Goal: Information Seeking & Learning: Learn about a topic

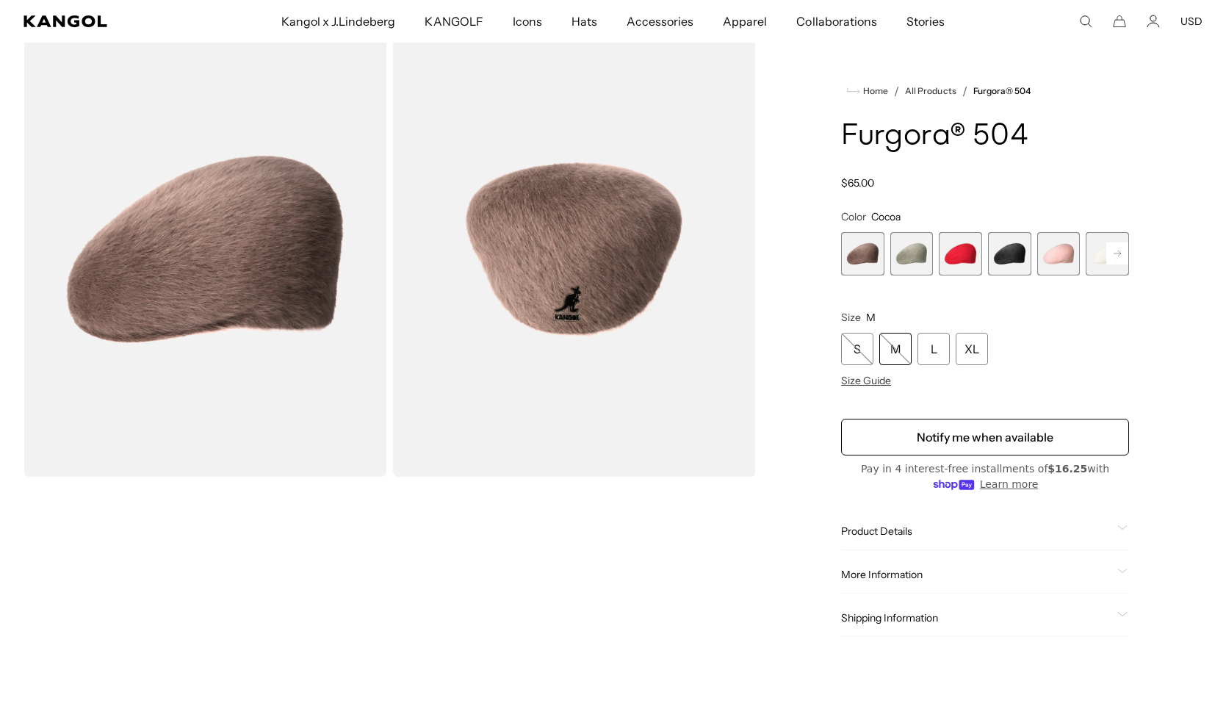
scroll to position [105, 0]
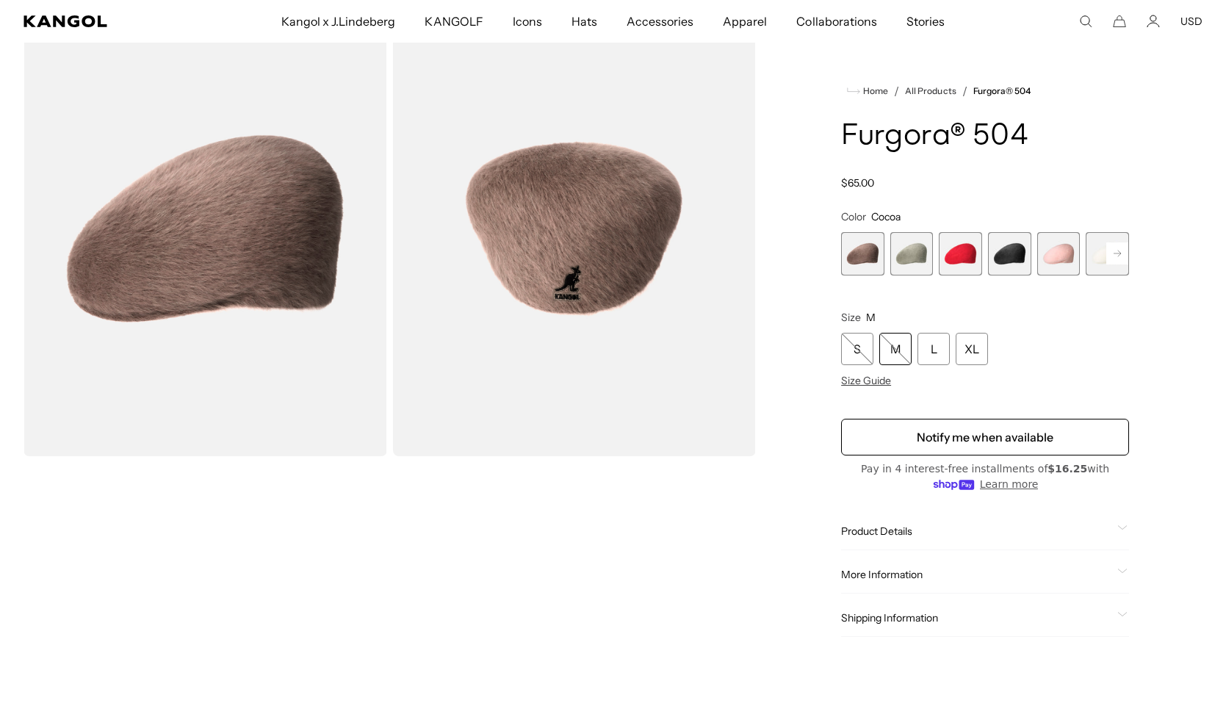
click at [912, 261] on span "2 of 7" at bounding box center [911, 253] width 43 height 43
click at [871, 262] on span "1 of 7" at bounding box center [862, 253] width 43 height 43
click at [962, 264] on span "3 of 7" at bounding box center [960, 253] width 43 height 43
click at [1000, 261] on span "4 of 7" at bounding box center [1009, 253] width 43 height 43
click at [1062, 260] on span "5 of 7" at bounding box center [1058, 253] width 43 height 43
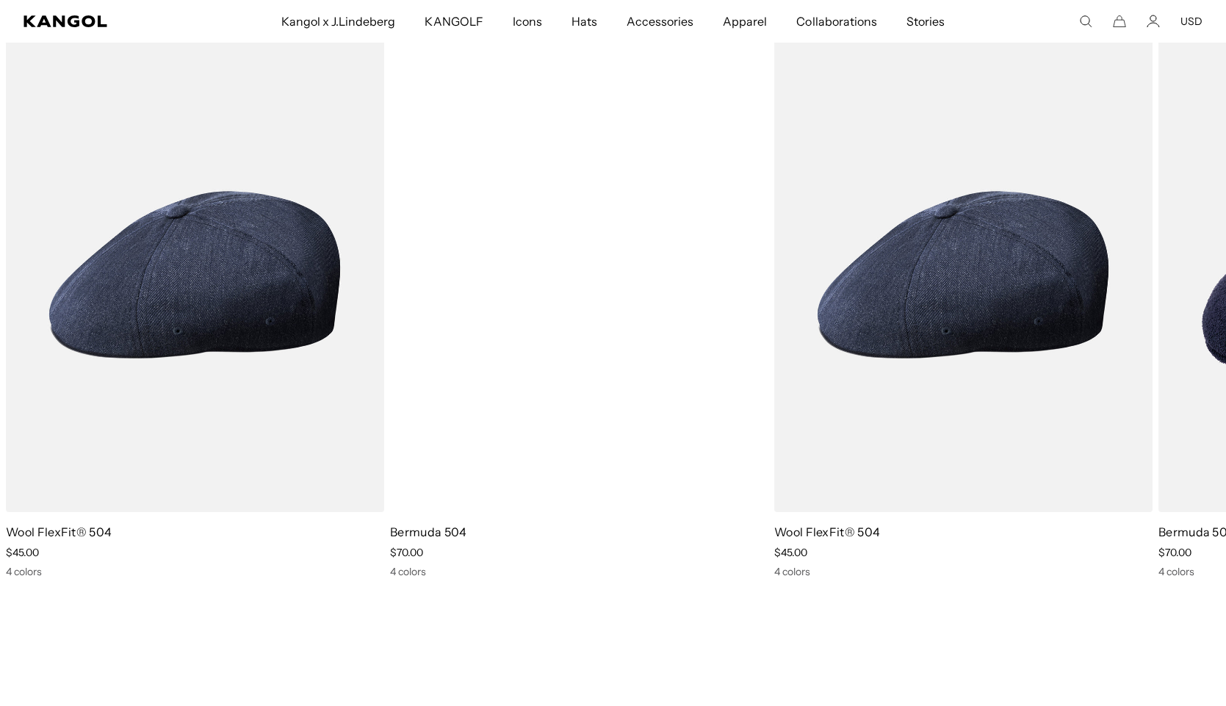
scroll to position [0, 303]
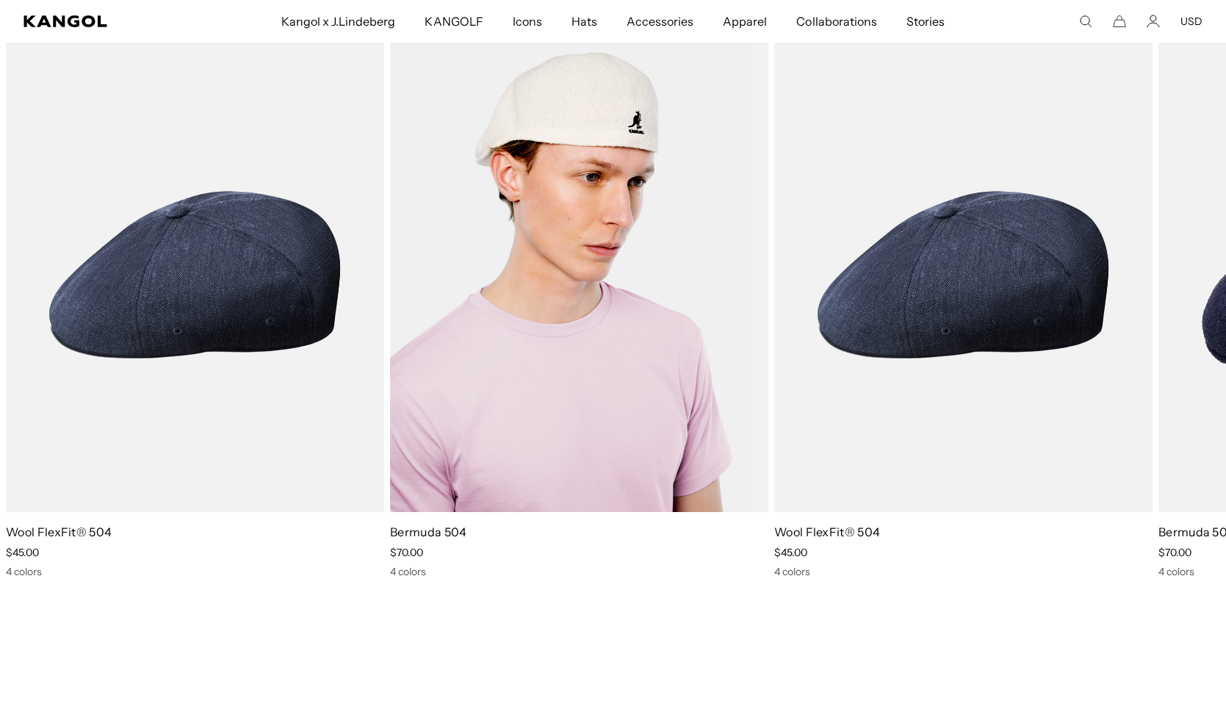
click at [635, 391] on img "2 of 2" at bounding box center [579, 274] width 378 height 475
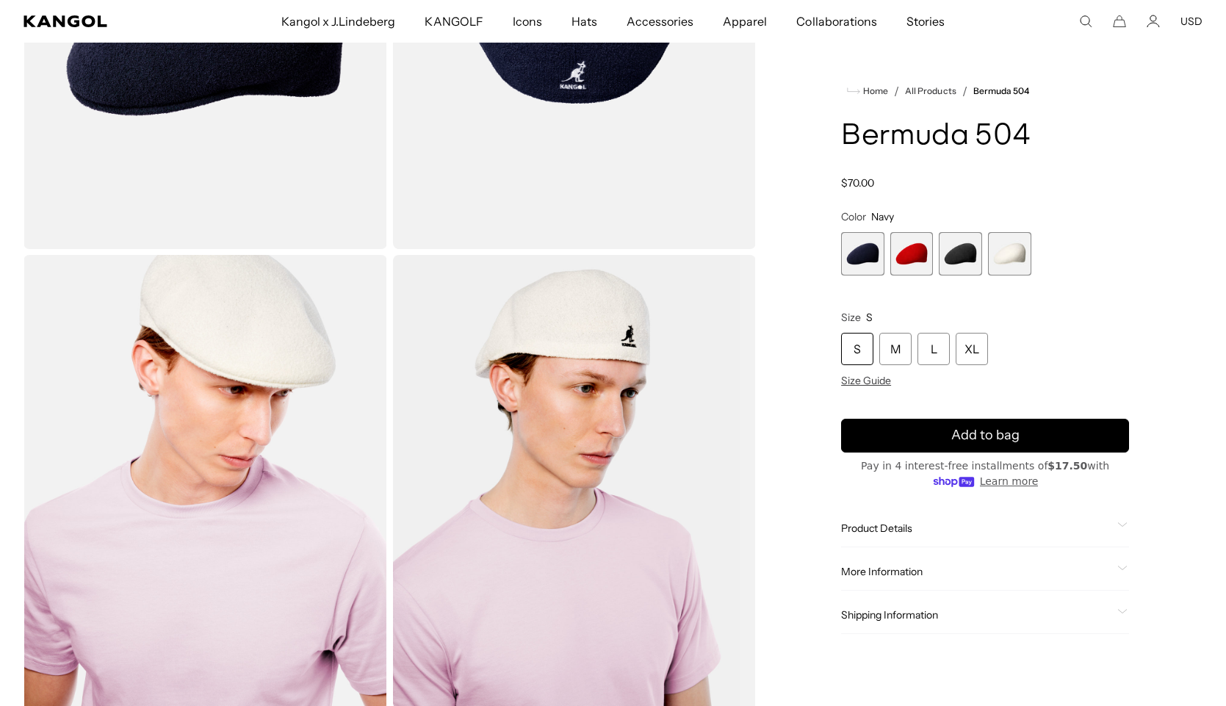
click at [970, 253] on span "3 of 4" at bounding box center [960, 253] width 43 height 43
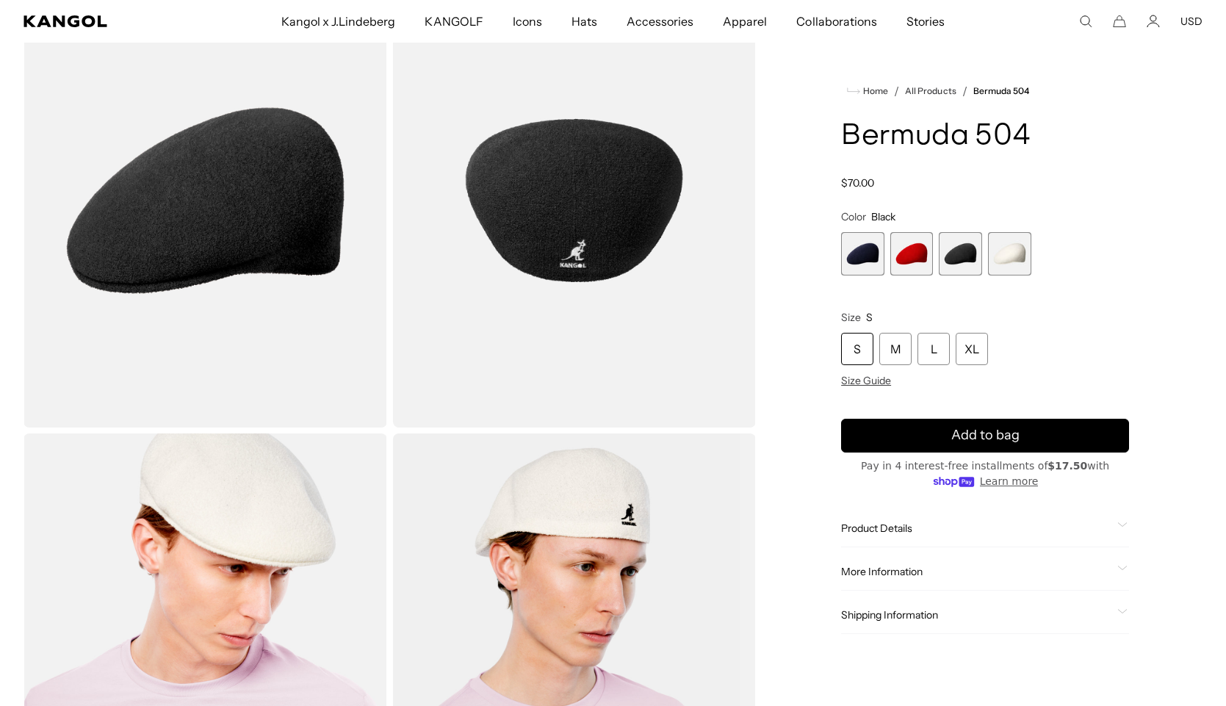
scroll to position [137, 0]
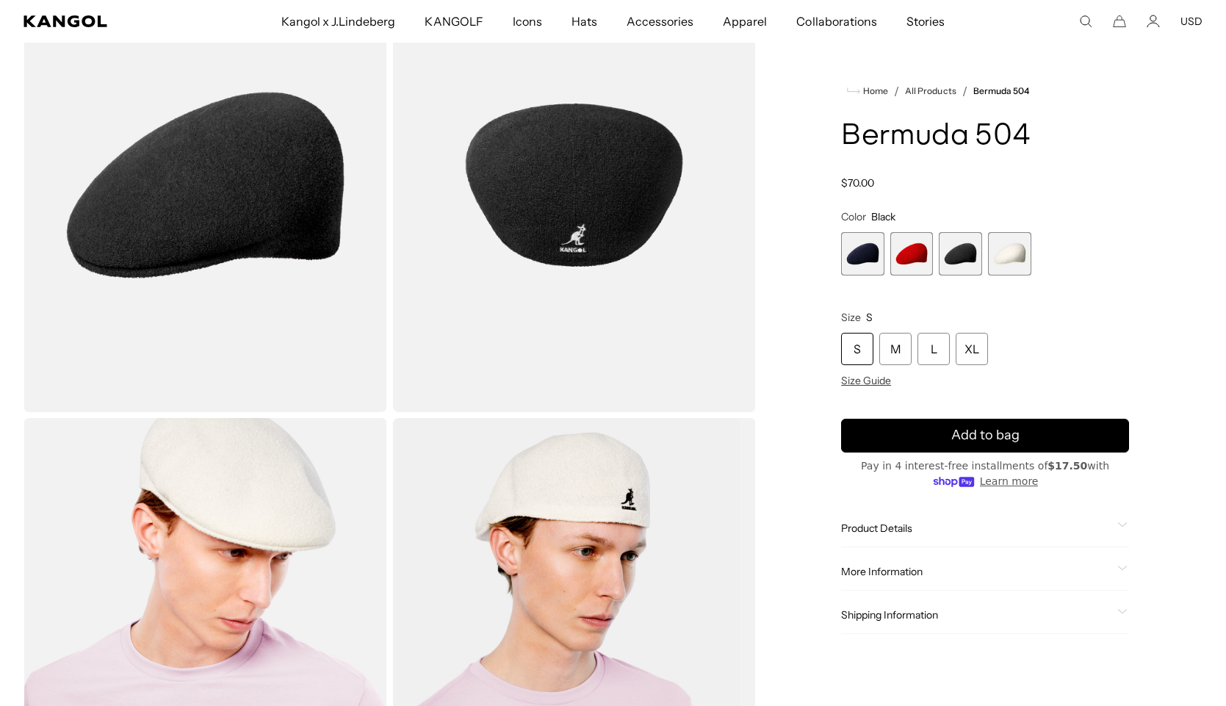
click at [993, 528] on span "Product Details" at bounding box center [976, 528] width 270 height 13
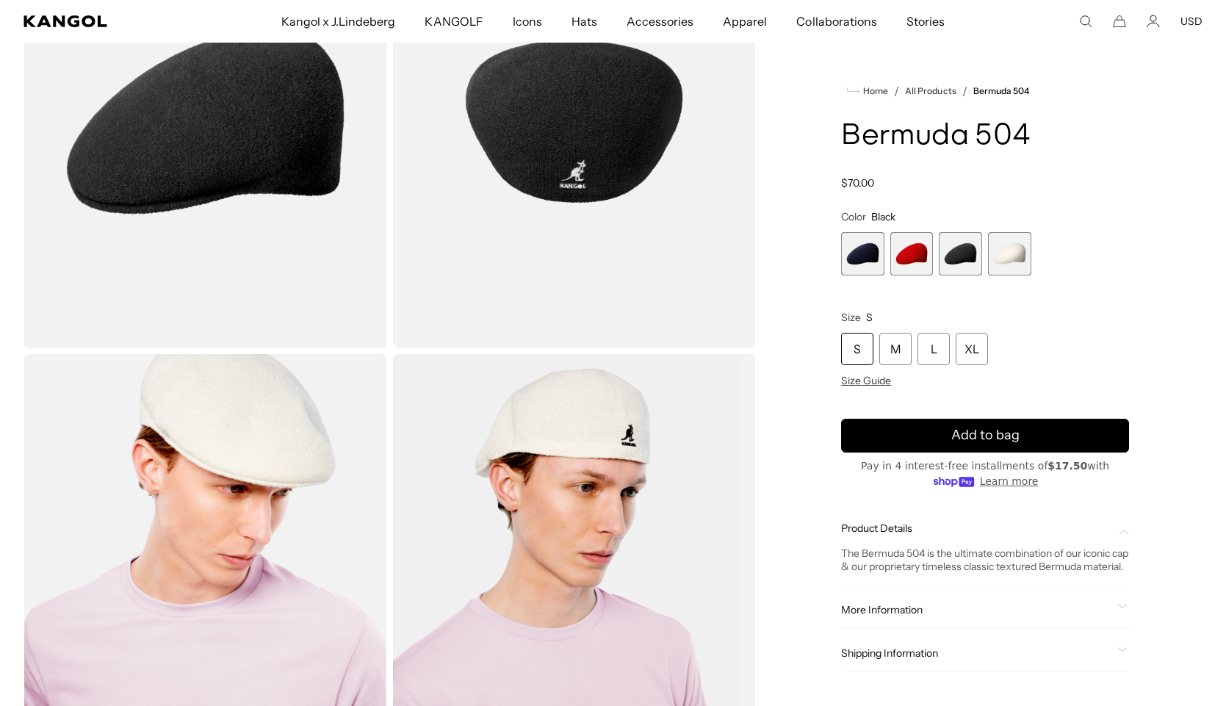
scroll to position [207, 0]
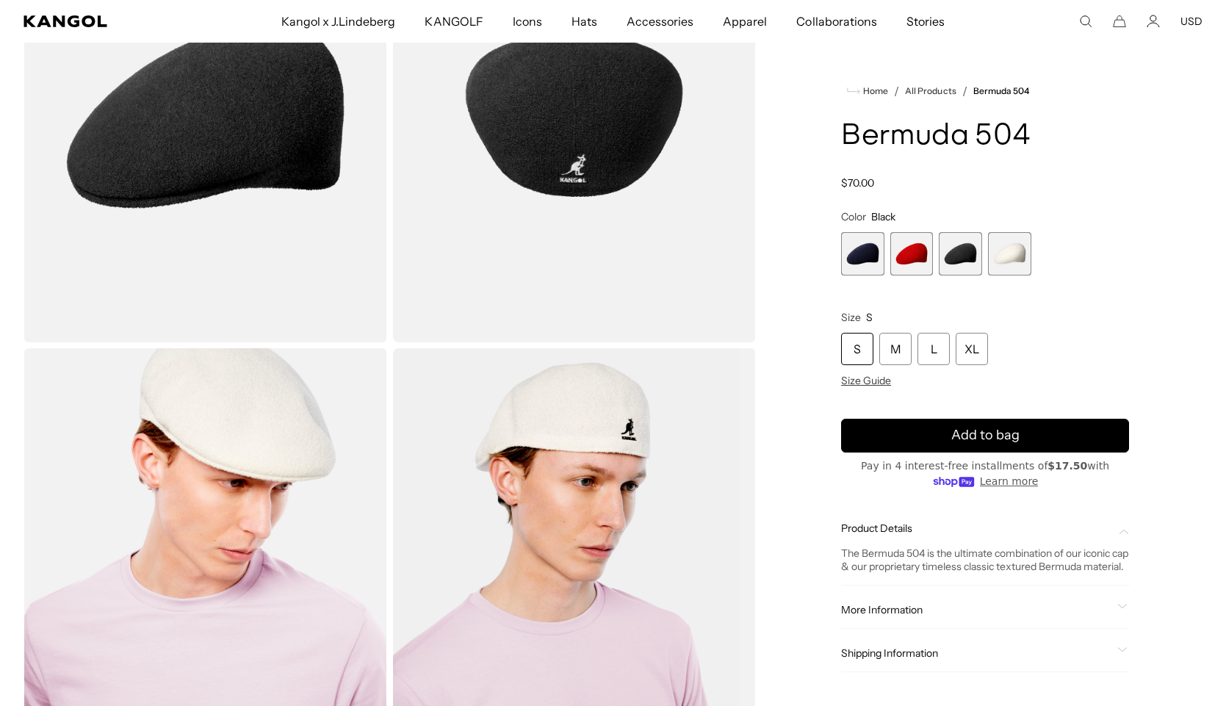
click at [1045, 615] on div "More Information Style ID K3075ST Shape Ivy Cap Fabrication Bermuda Material 45…" at bounding box center [985, 609] width 288 height 37
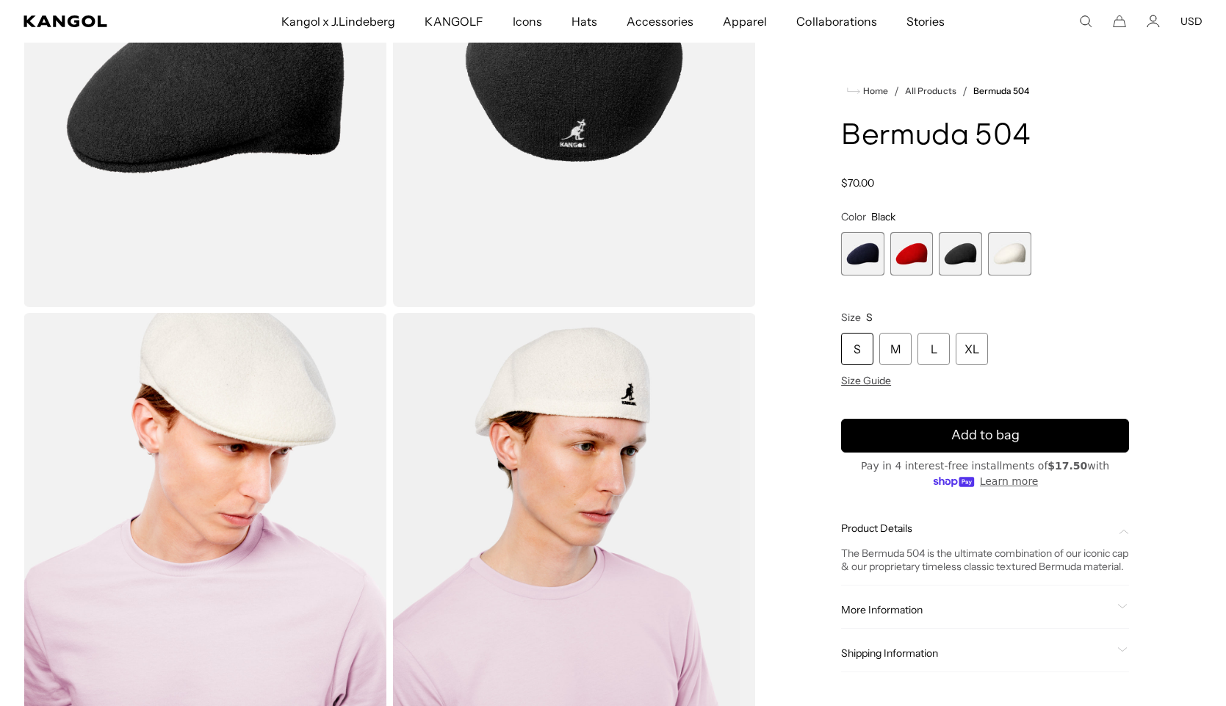
scroll to position [0, 303]
click at [1125, 609] on icon at bounding box center [1122, 606] width 10 height 5
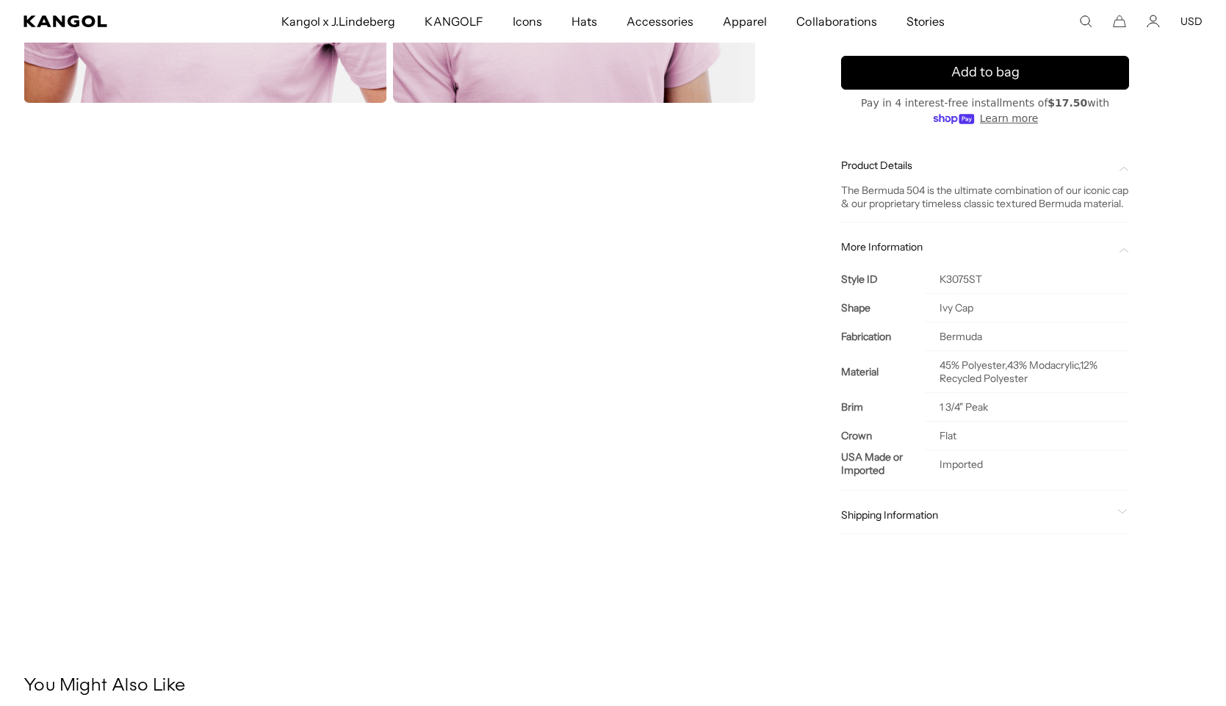
scroll to position [0, 0]
